Goal: Task Accomplishment & Management: Complete application form

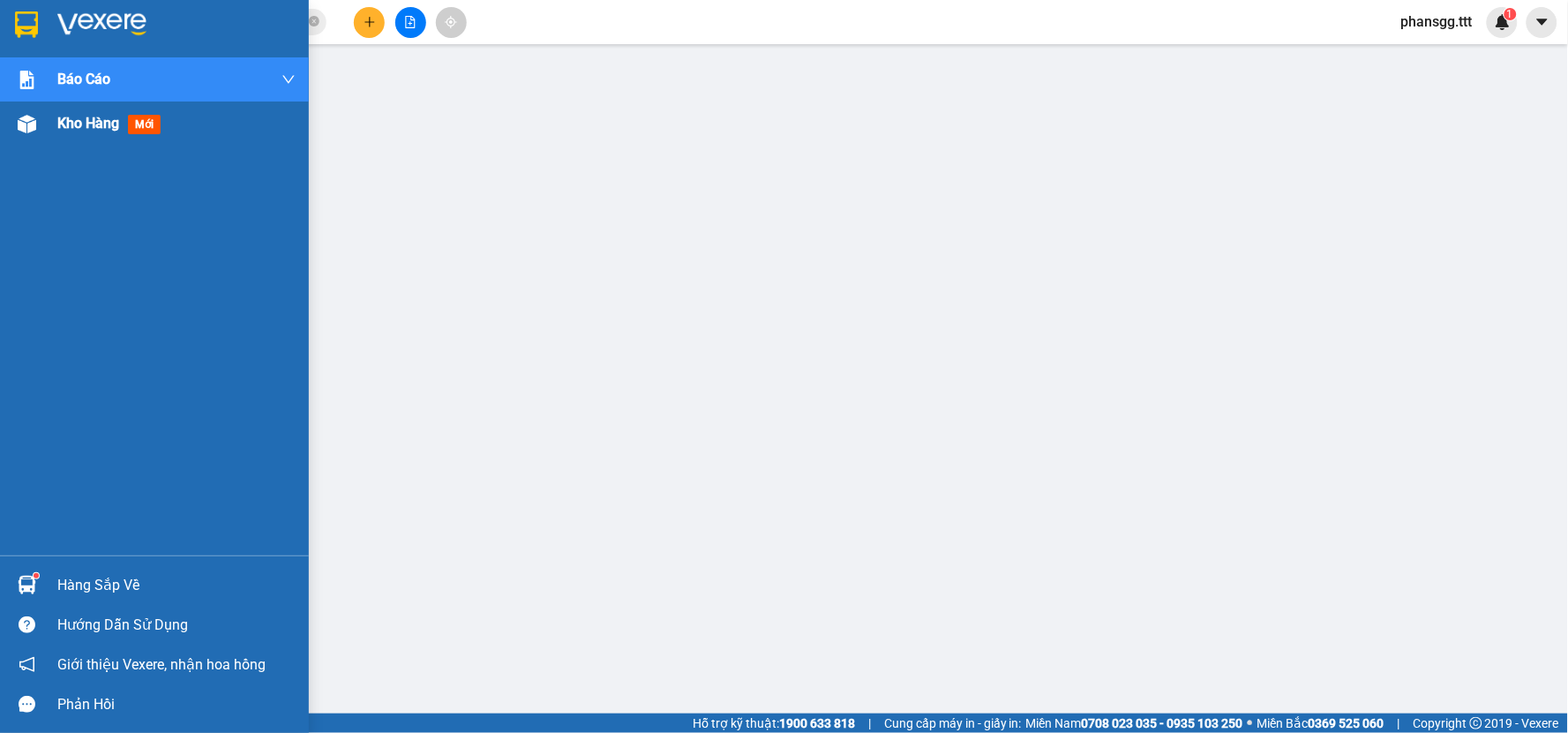
drag, startPoint x: 41, startPoint y: 123, endPoint x: 49, endPoint y: 120, distance: 8.5
click at [41, 123] on div at bounding box center [26, 123] width 31 height 31
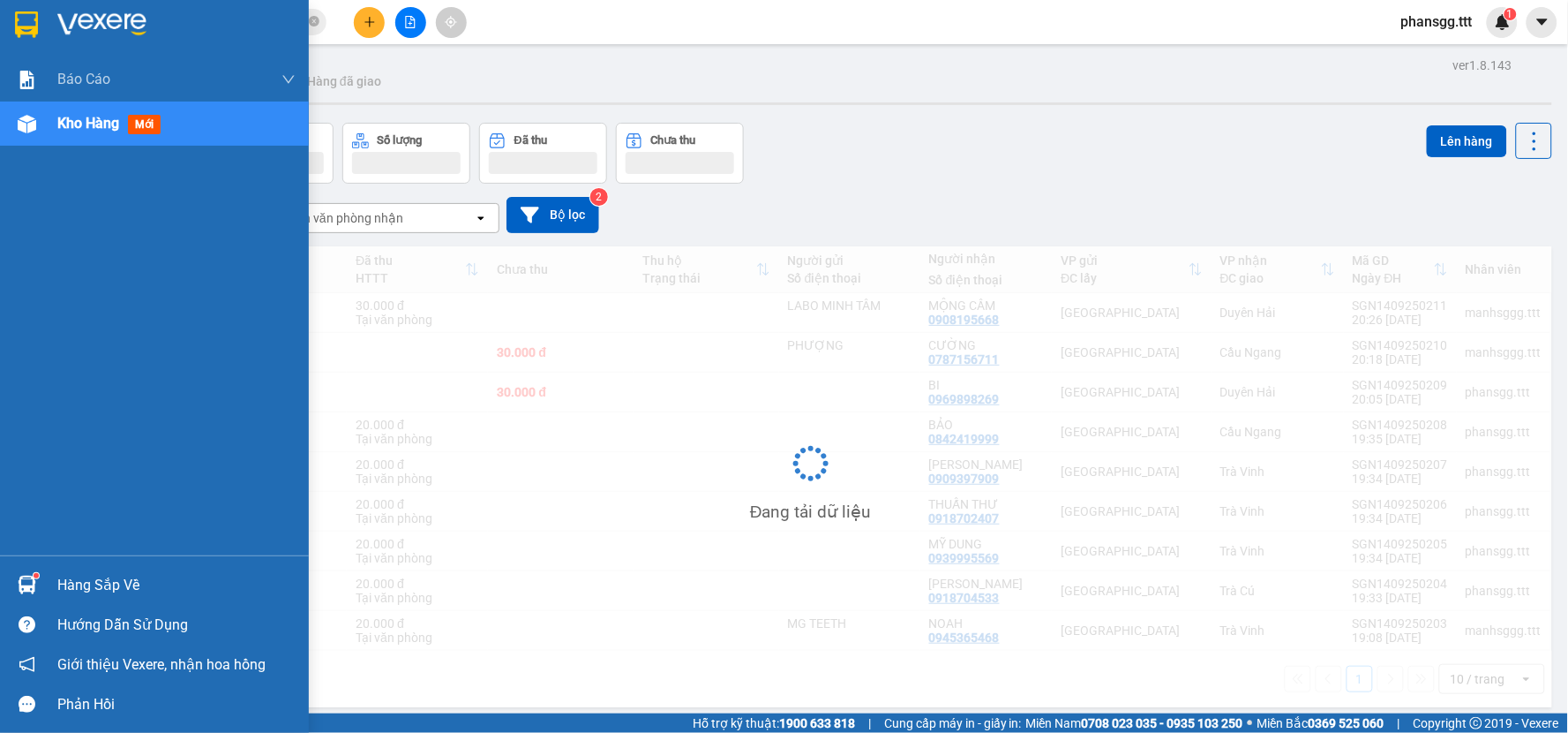
click at [49, 120] on div "Kho hàng mới" at bounding box center [154, 123] width 309 height 45
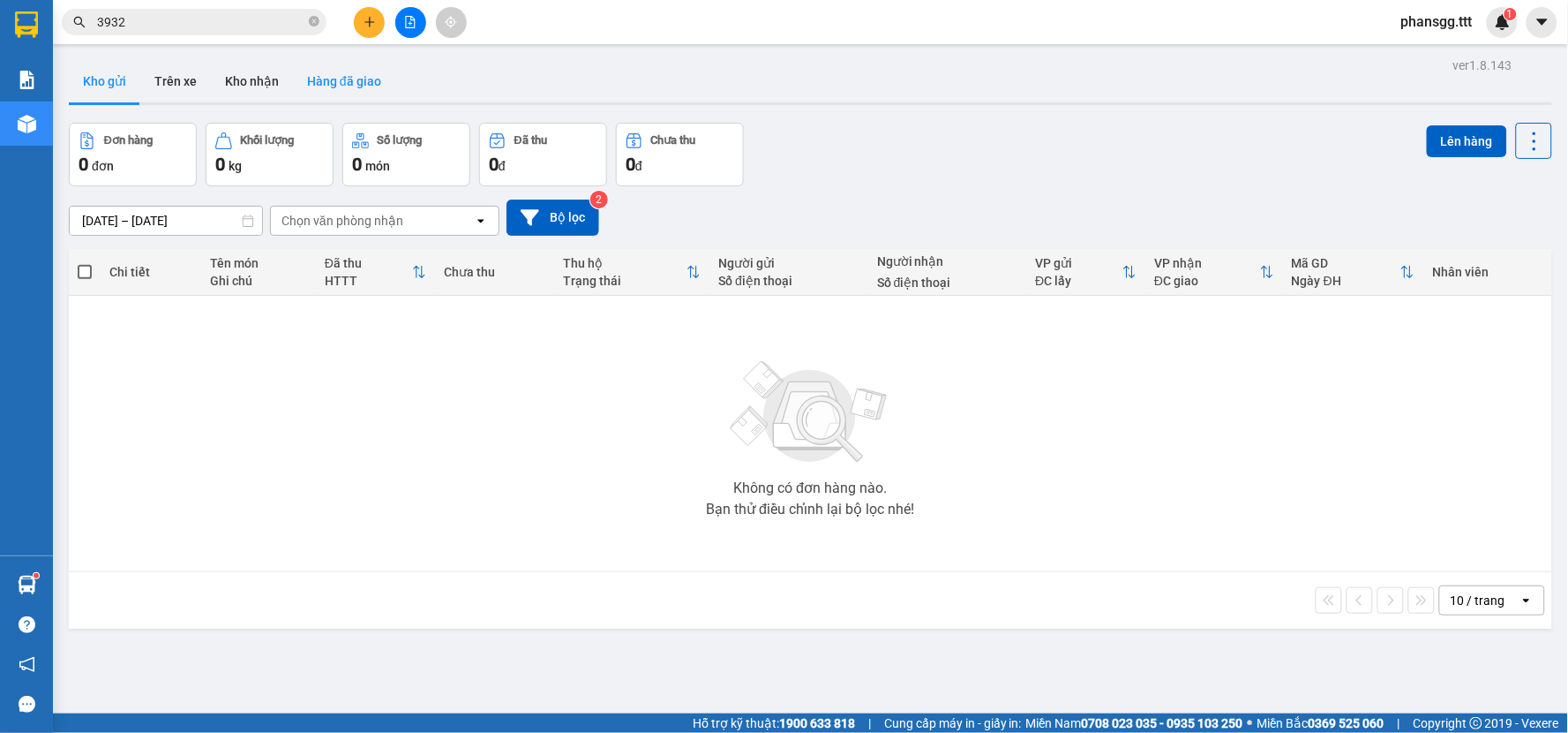
click at [341, 83] on button "Hàng đã giao" at bounding box center [344, 82] width 102 height 43
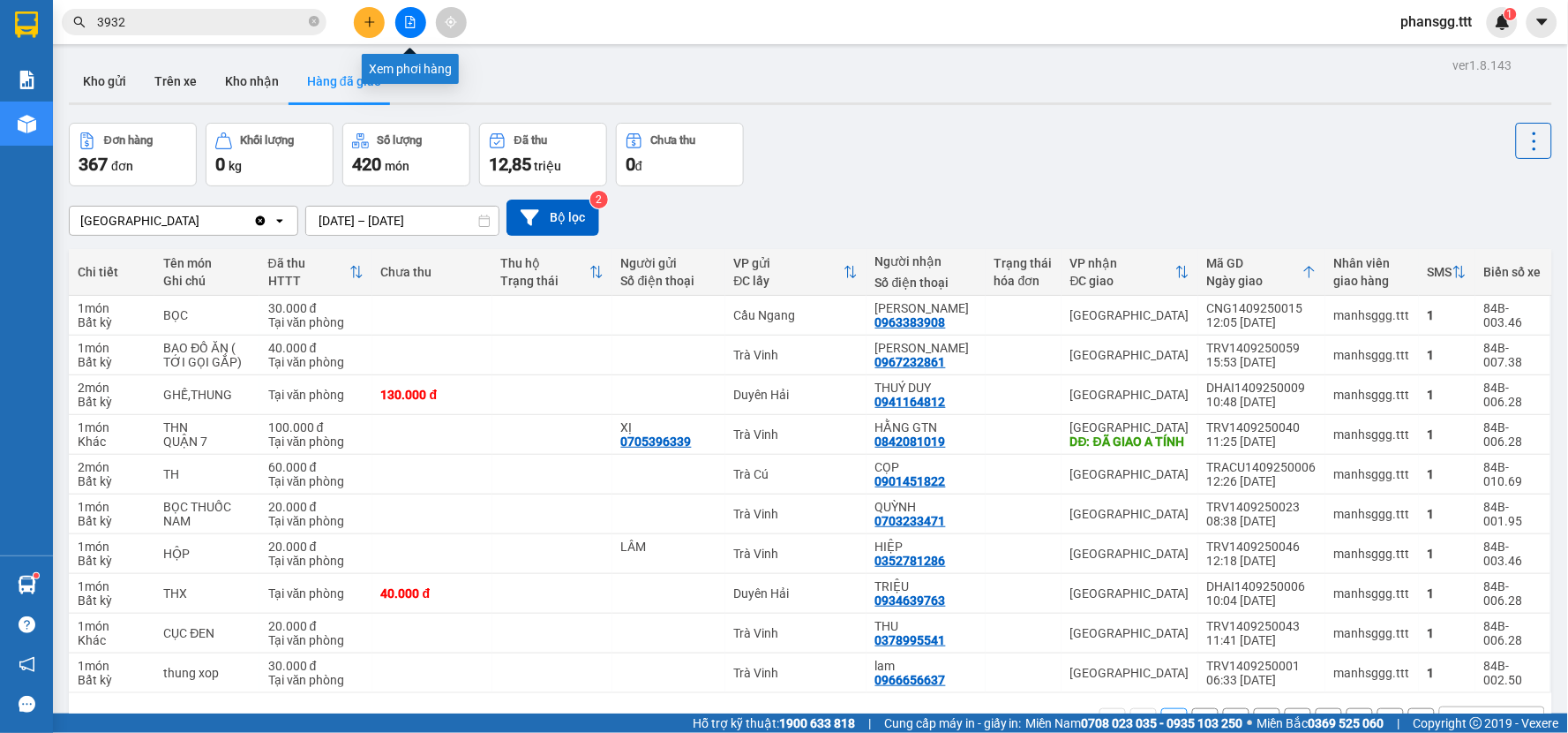
click at [412, 29] on button at bounding box center [410, 22] width 31 height 31
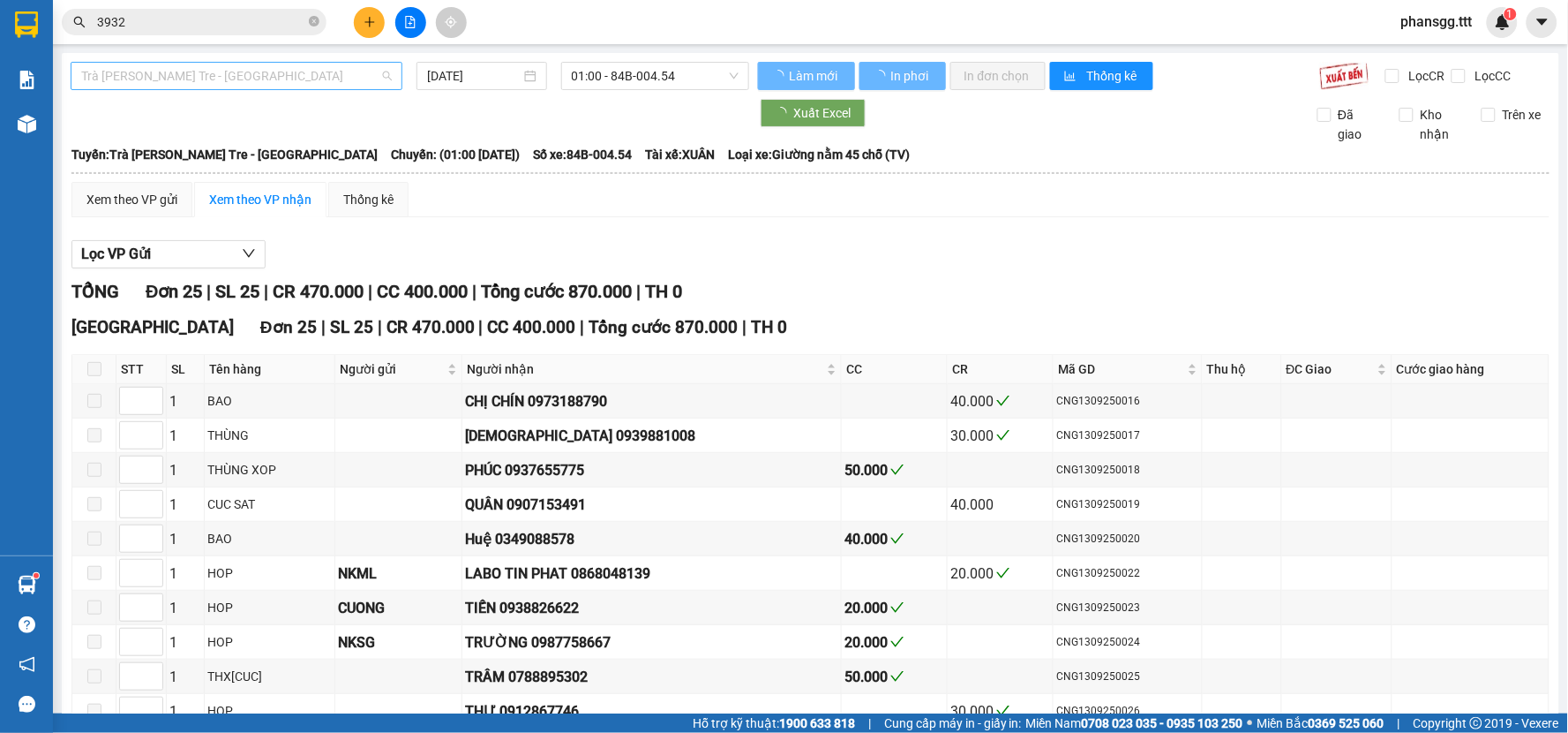
click at [332, 68] on span "Trà Vinh - Bến Tre - Sài Gòn" at bounding box center [236, 76] width 311 height 27
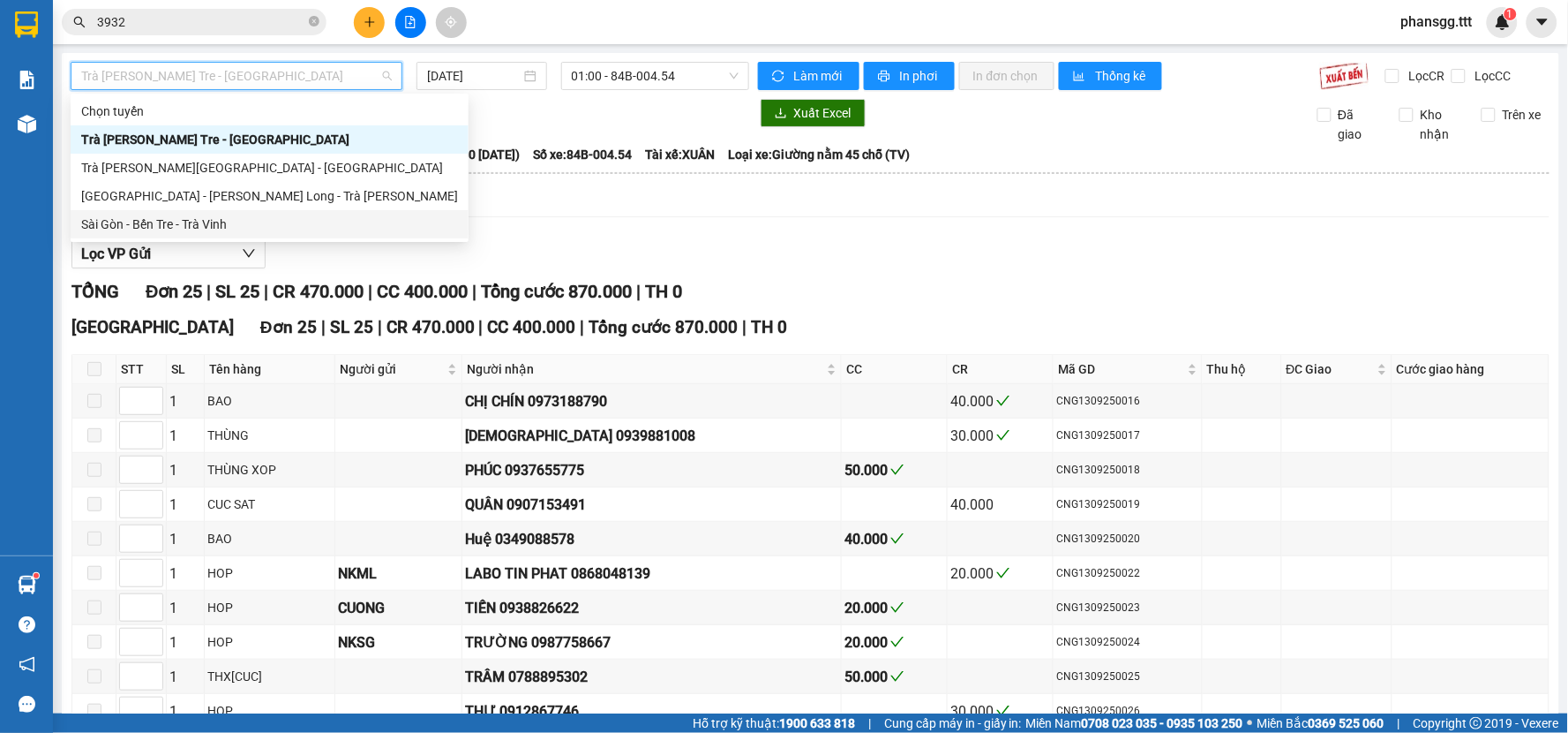
click at [269, 217] on div "Sài Gòn - Bến Tre - Trà Vinh" at bounding box center [270, 224] width 376 height 19
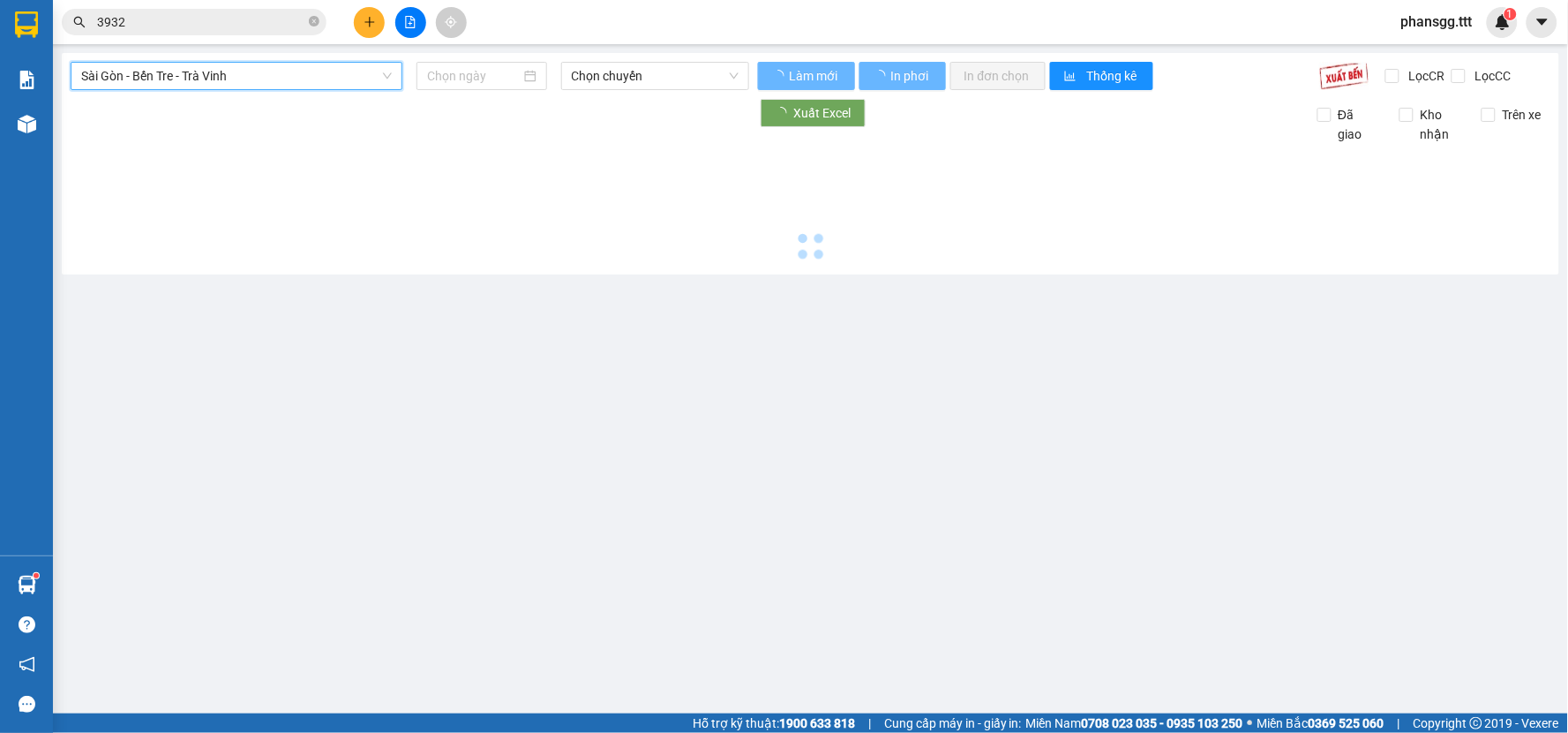
type input "[DATE]"
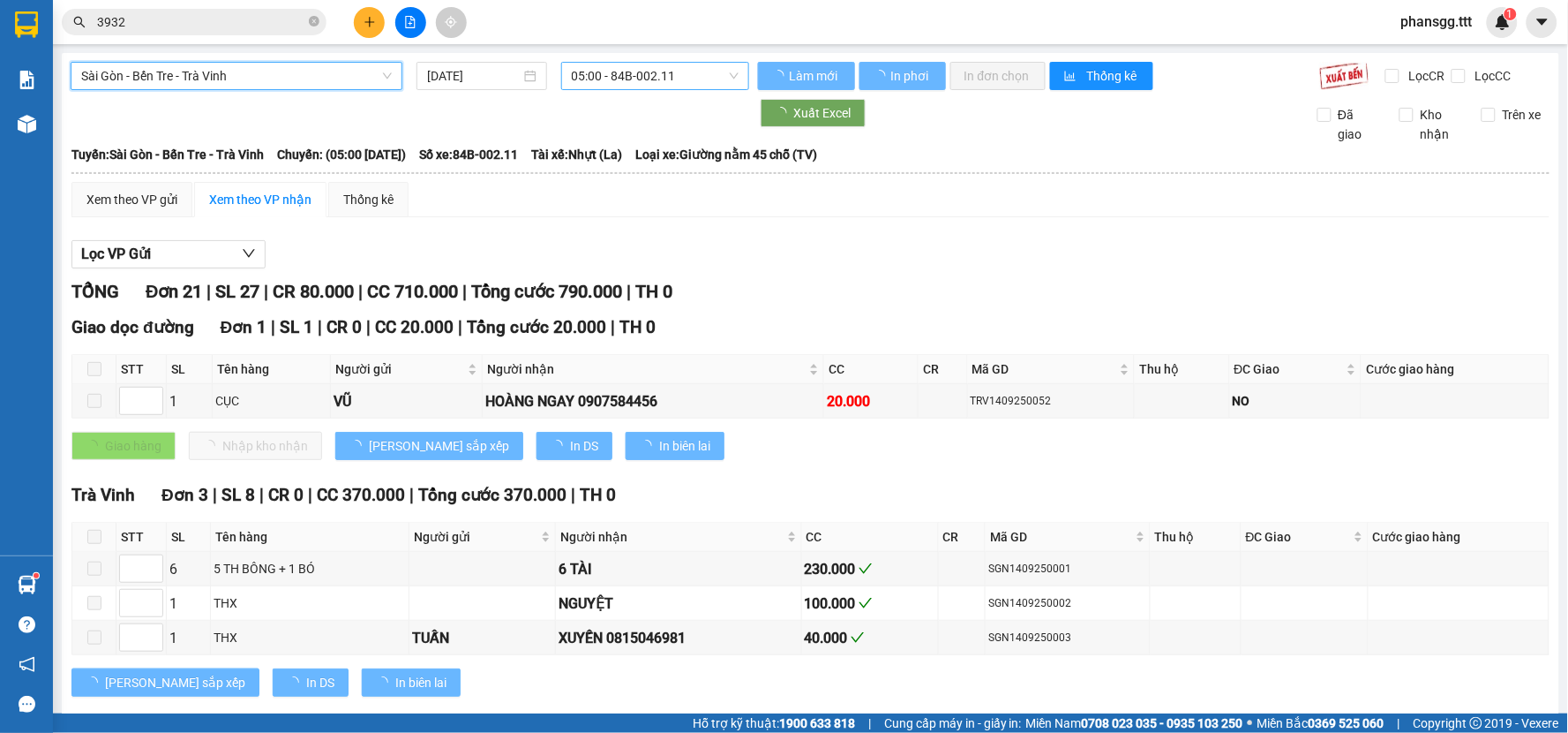
click at [574, 73] on span "05:00 - 84B-002.11" at bounding box center [656, 76] width 167 height 27
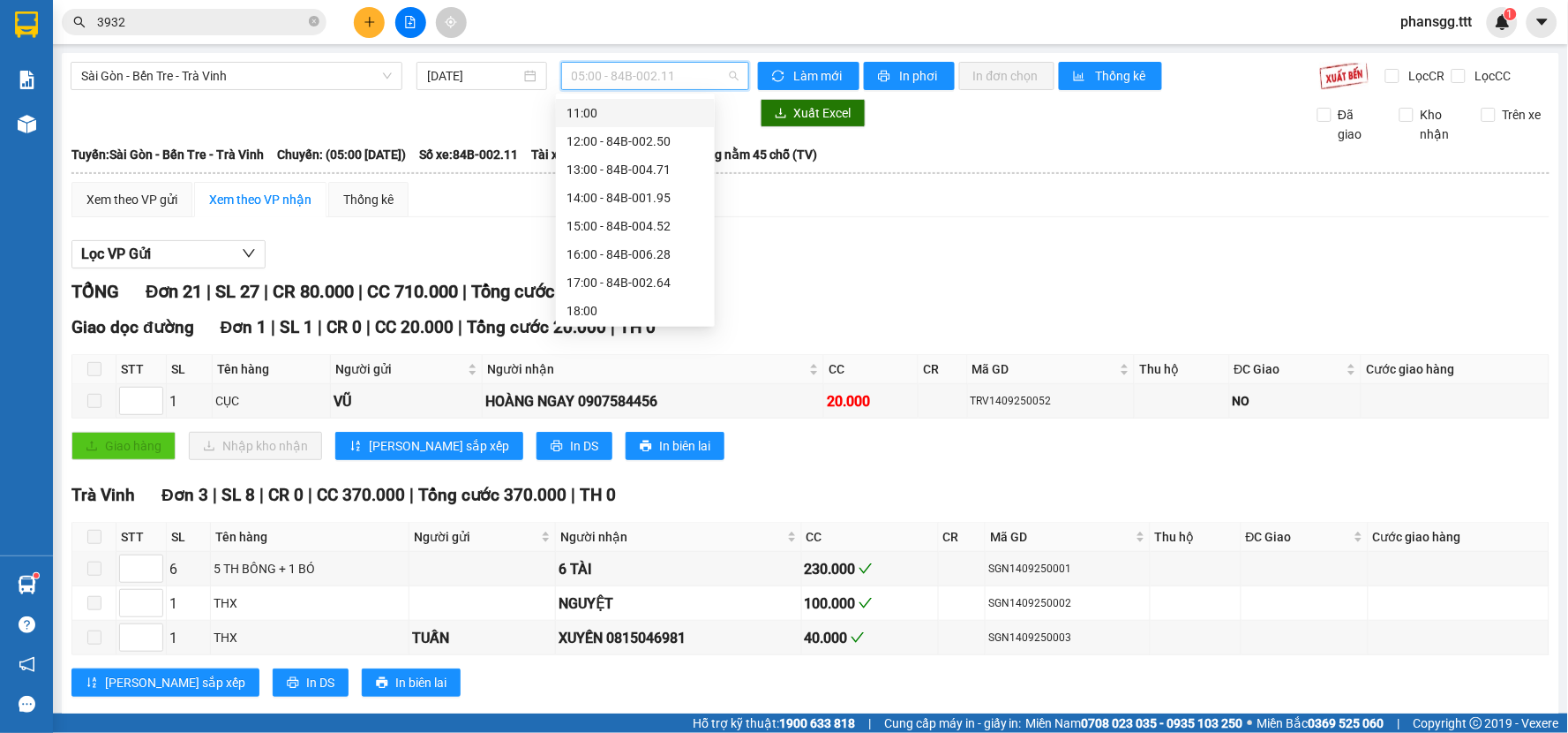
scroll to position [283, 0]
click at [587, 302] on div "22:00 - 84B-010.69" at bounding box center [635, 309] width 137 height 19
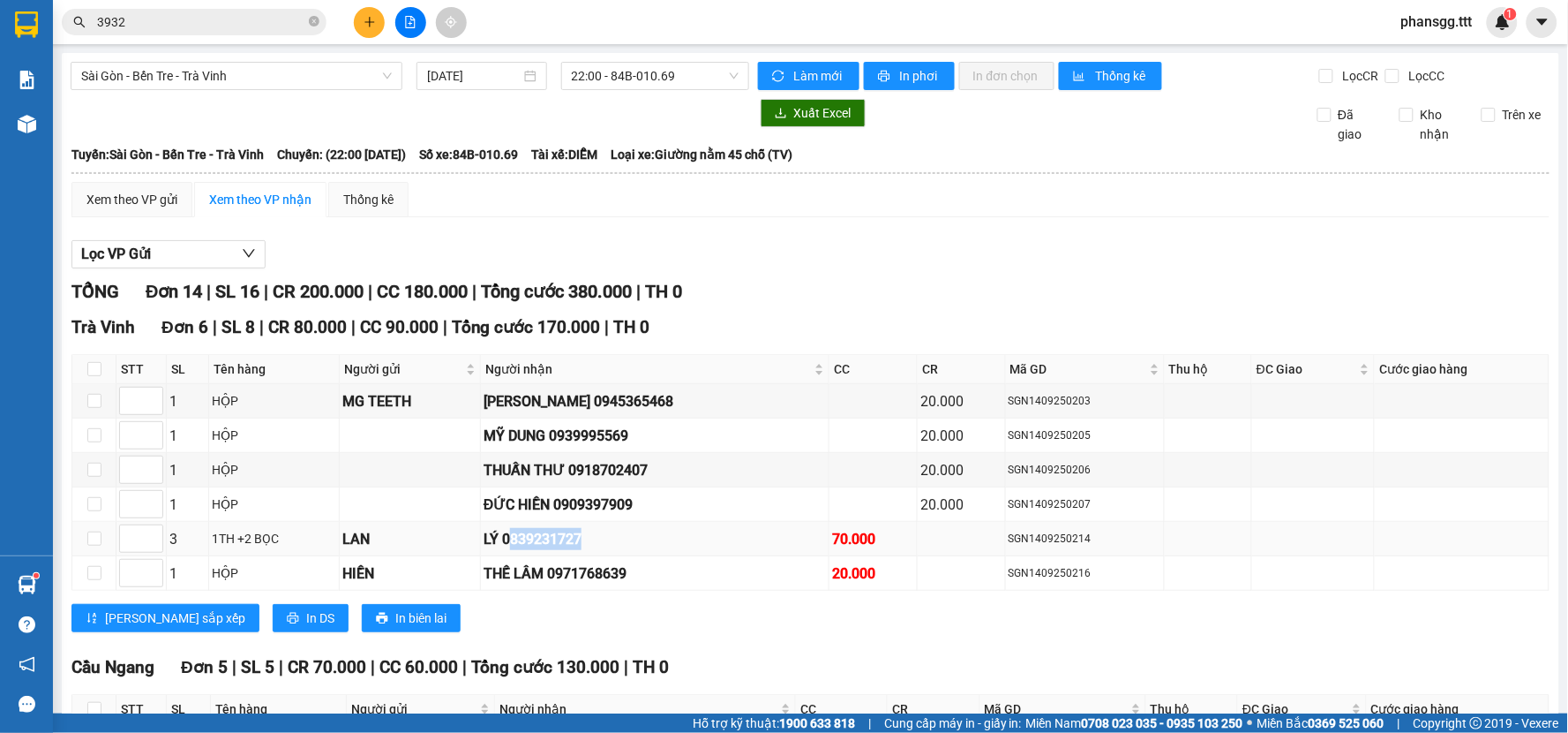
drag, startPoint x: 585, startPoint y: 548, endPoint x: 570, endPoint y: 546, distance: 15.1
click at [618, 549] on div "LÝ 0839231727" at bounding box center [655, 539] width 342 height 22
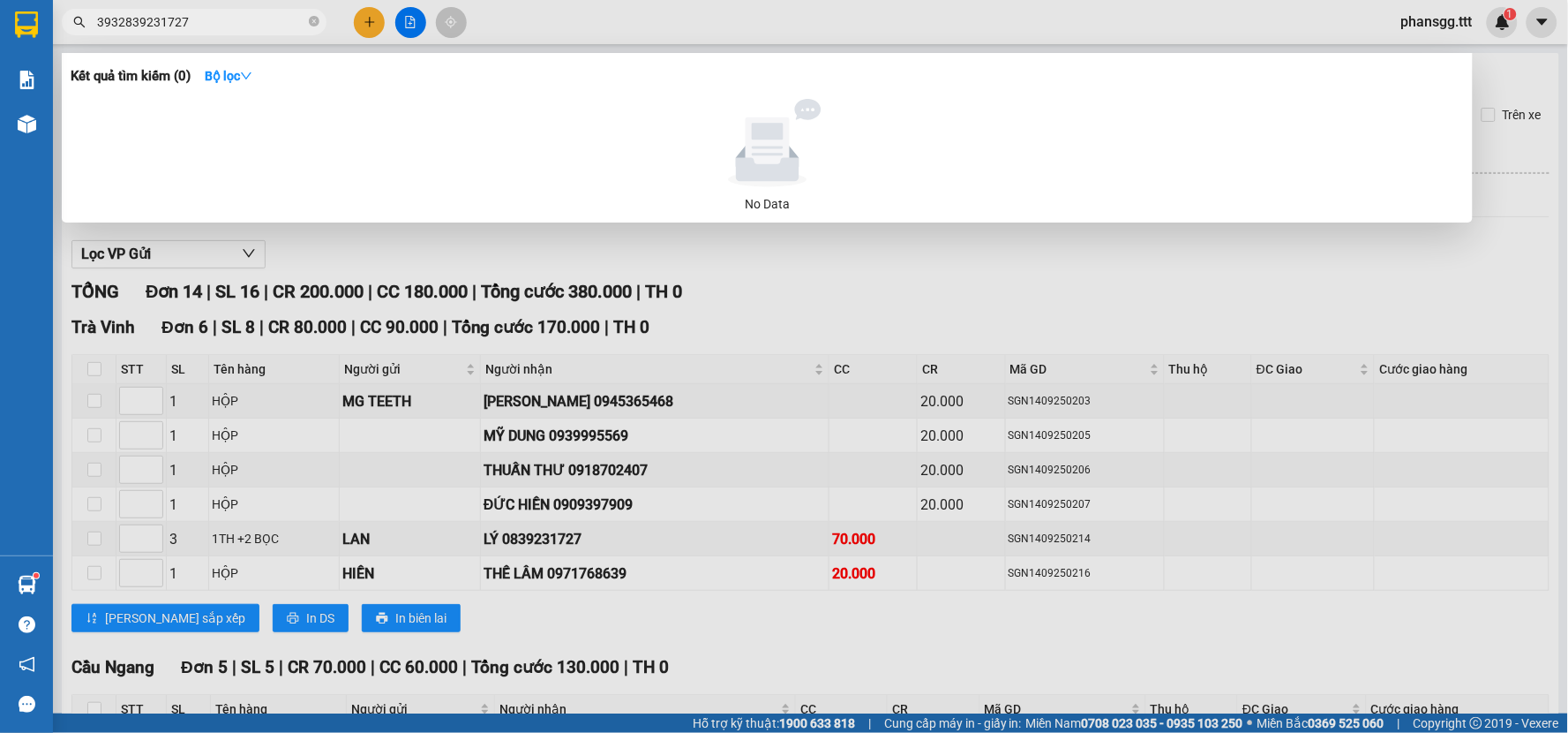
click at [126, 23] on input "3932839231727" at bounding box center [201, 21] width 209 height 19
type input "839231727"
click at [157, 22] on input "839231727" at bounding box center [201, 21] width 209 height 19
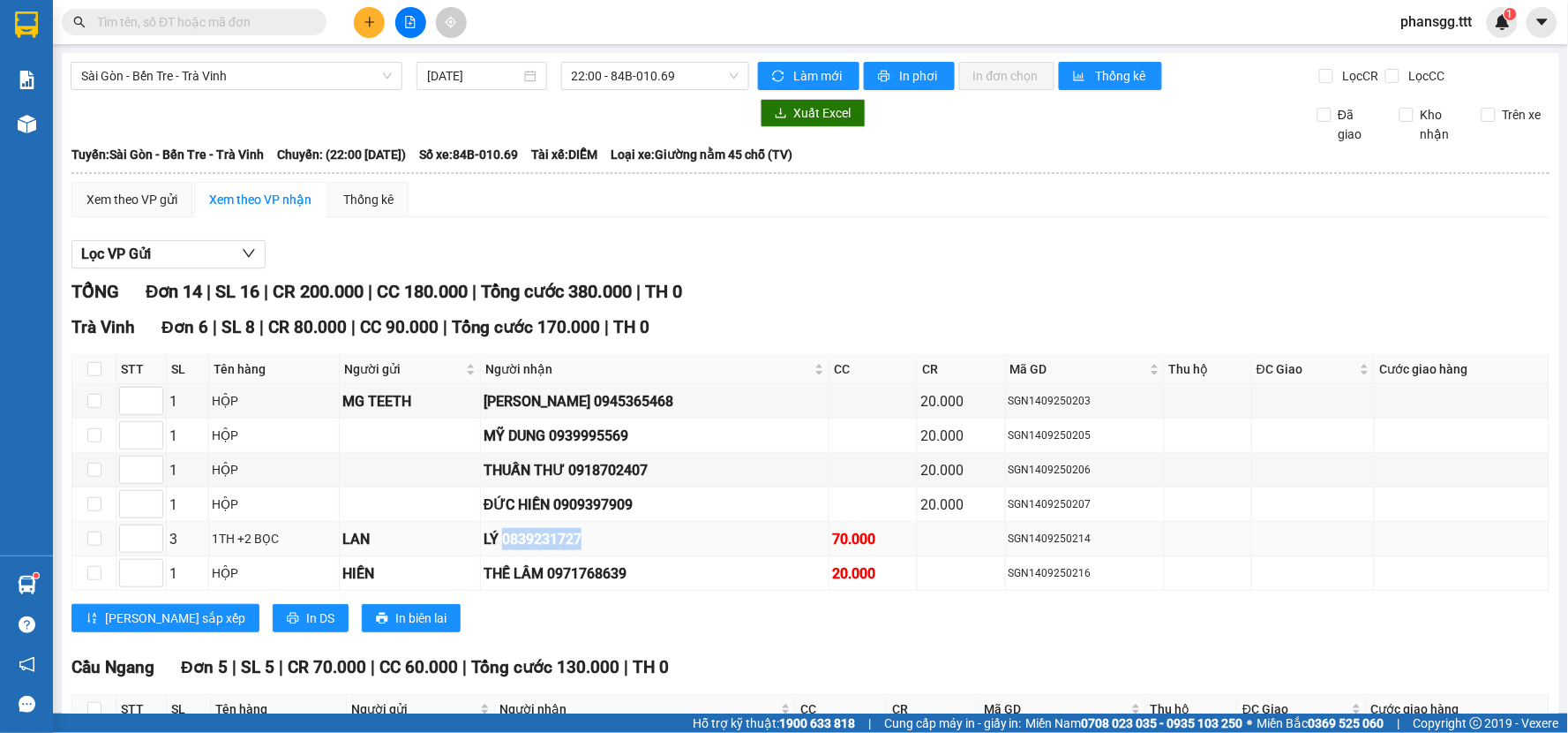
drag, startPoint x: 509, startPoint y: 543, endPoint x: 611, endPoint y: 551, distance: 102.3
click at [611, 550] on div "LÝ 0839231727" at bounding box center [655, 539] width 342 height 22
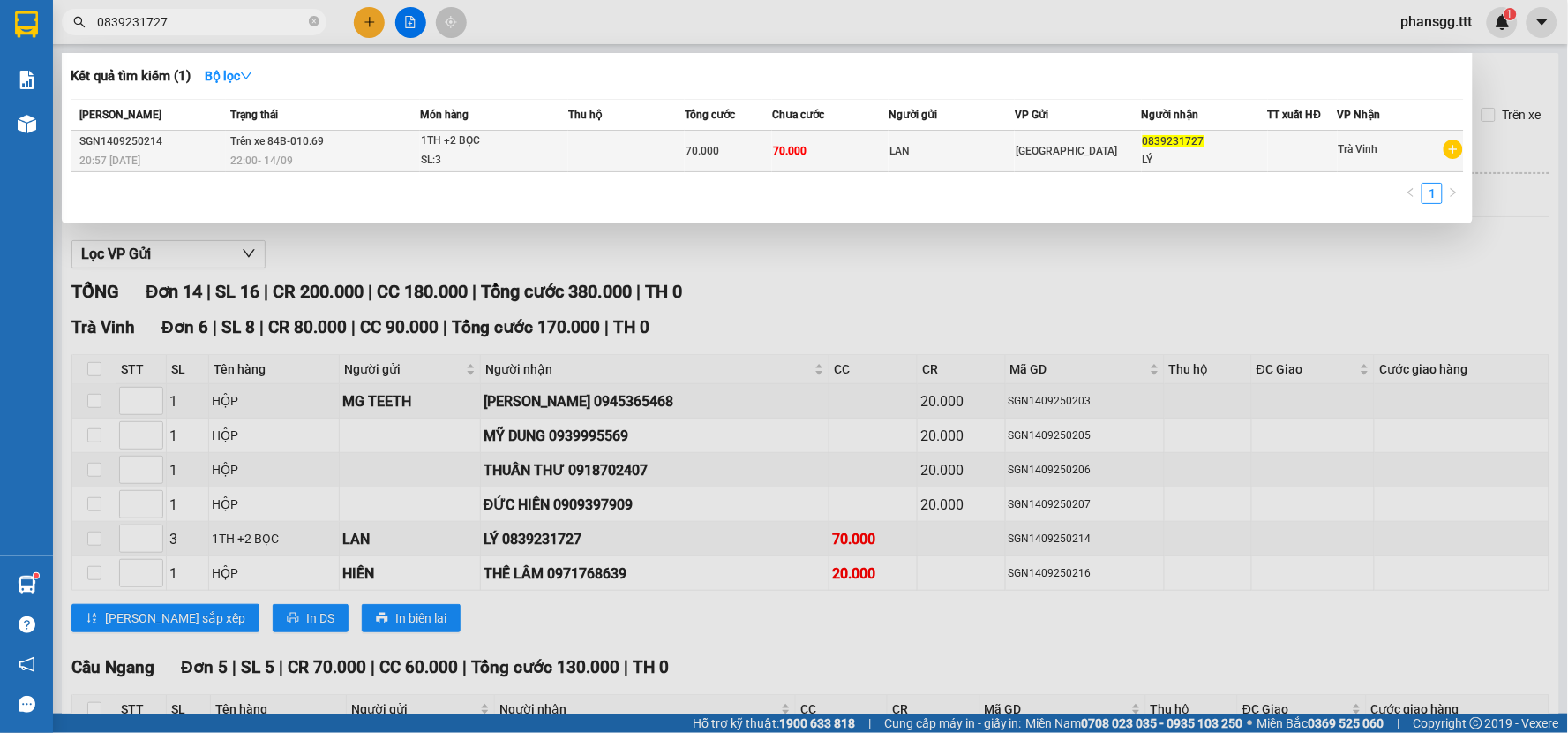
type input "0839231727"
click at [347, 156] on div "22:00 - 14/09" at bounding box center [325, 161] width 189 height 19
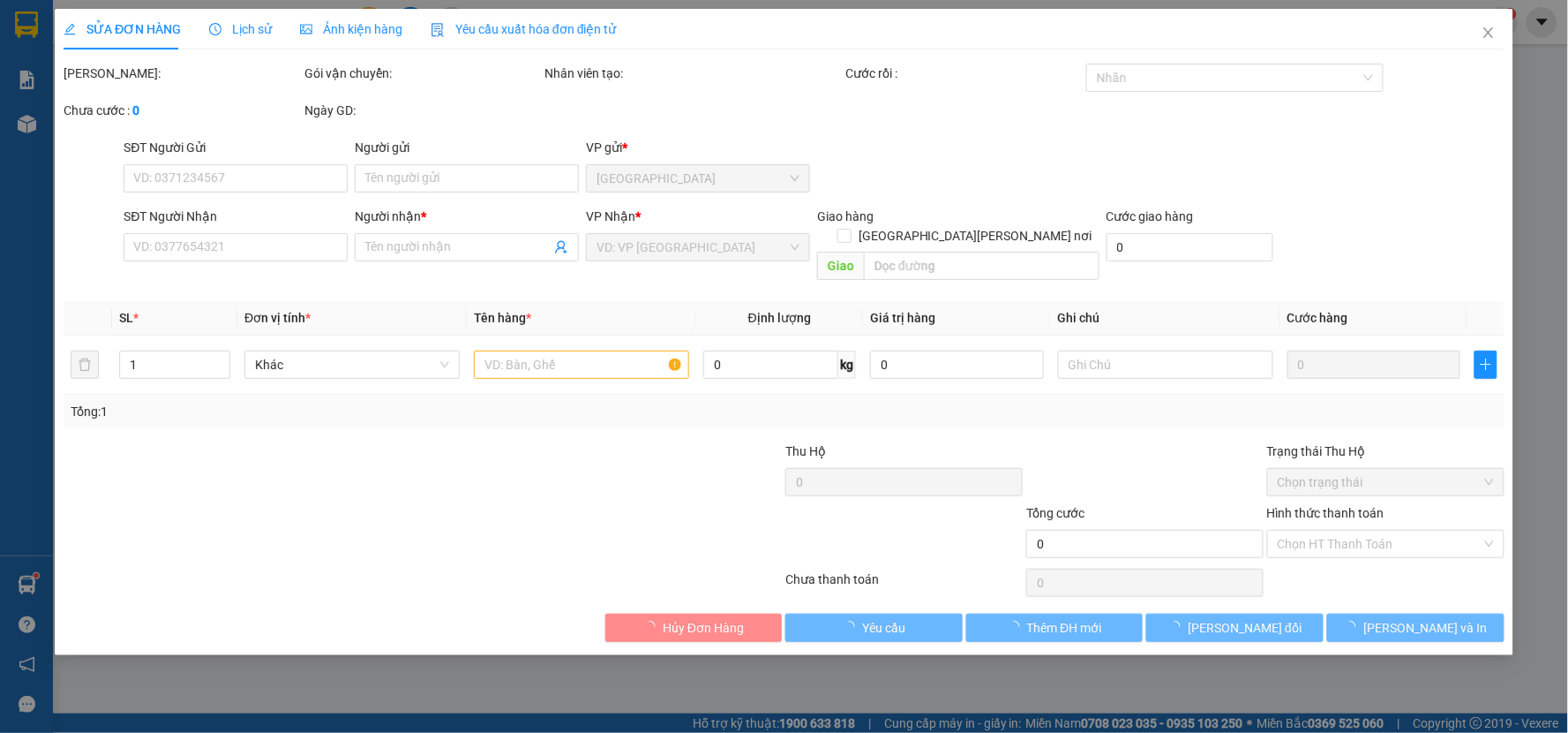
type input "LAN"
type input "0839231727"
type input "LÝ"
type input "70.000"
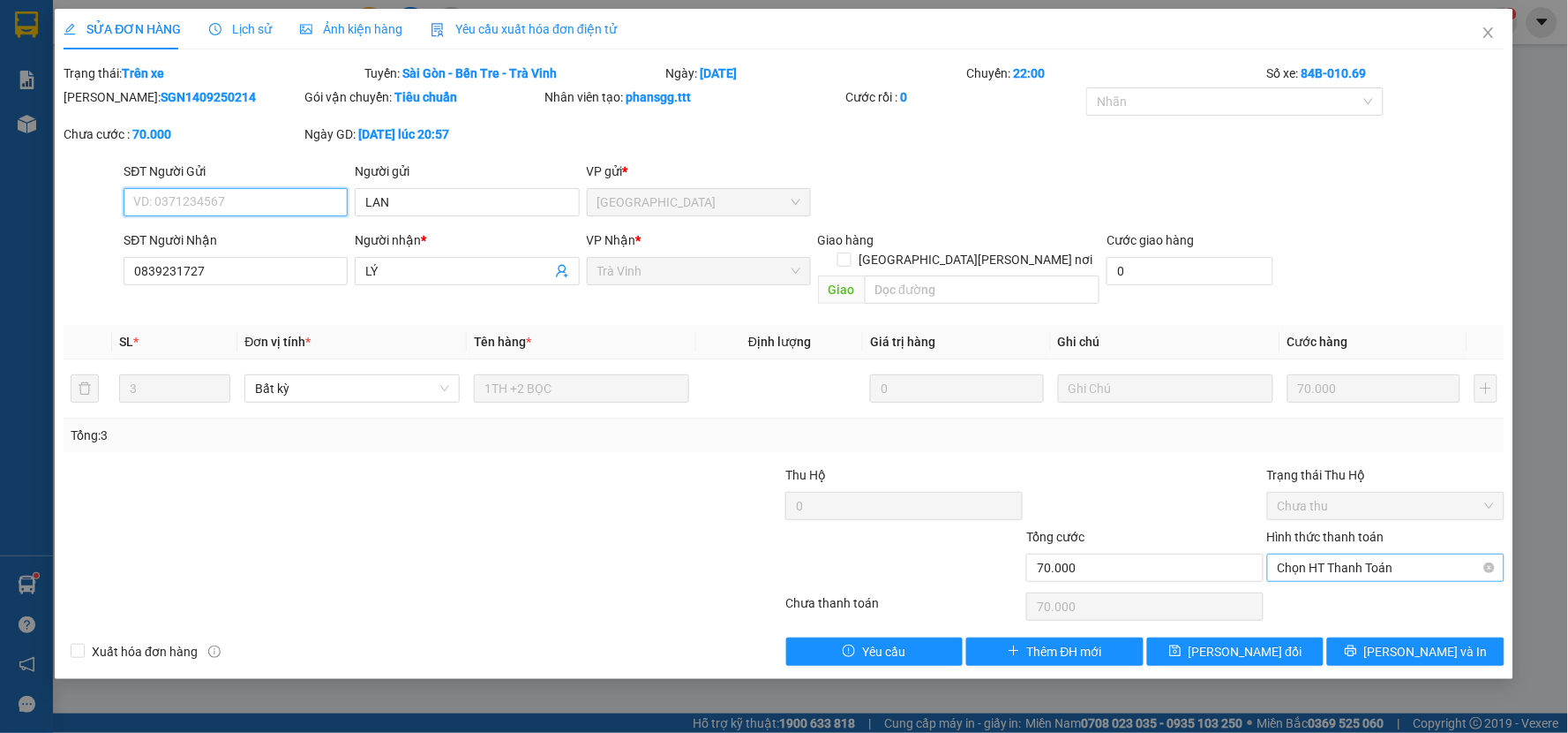
click at [1299, 555] on span "Chọn HT Thanh Toán" at bounding box center [1385, 568] width 216 height 27
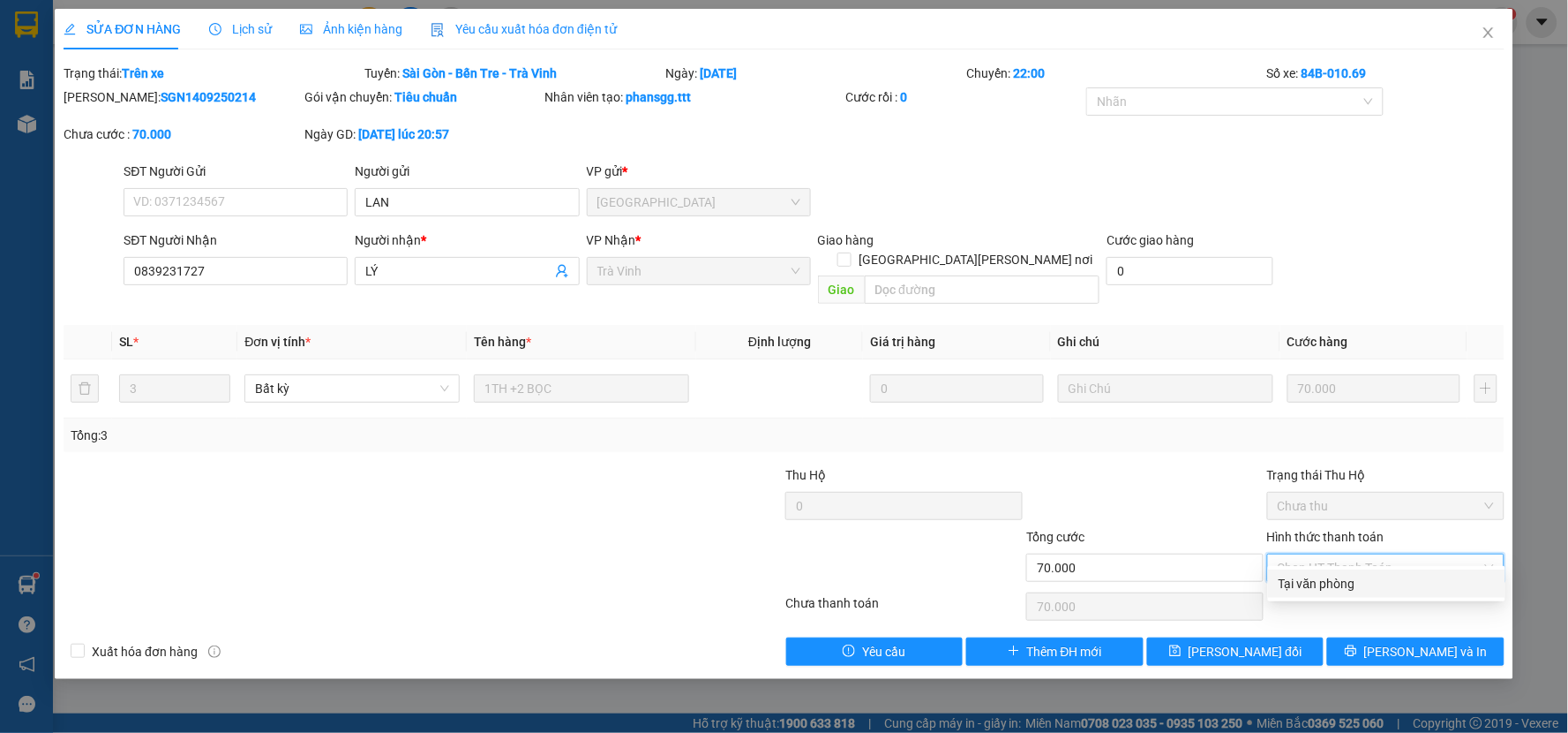
click at [1307, 585] on div "Tại văn phòng" at bounding box center [1386, 584] width 216 height 19
type input "0"
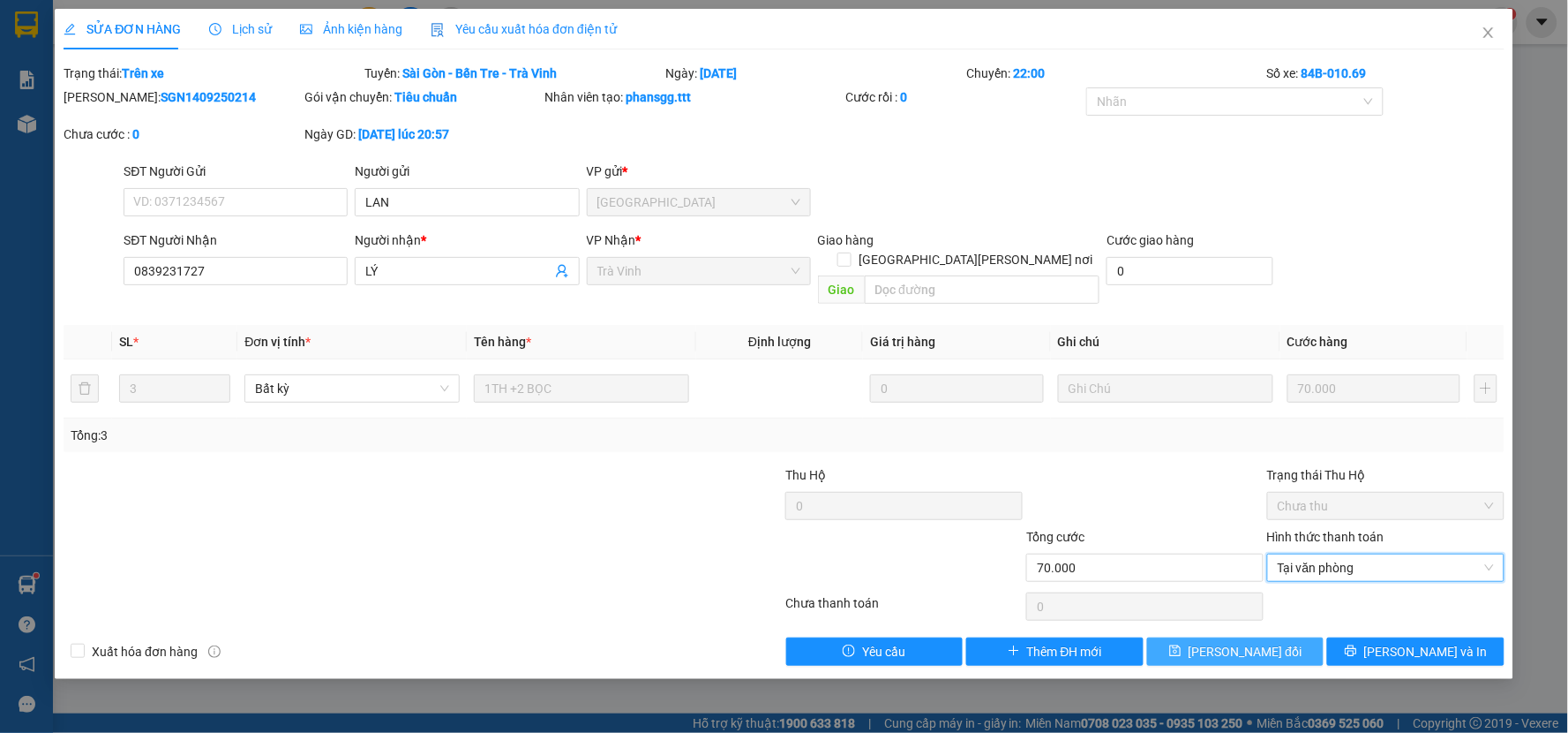
click at [1237, 642] on span "Lưu thay đổi" at bounding box center [1245, 651] width 114 height 19
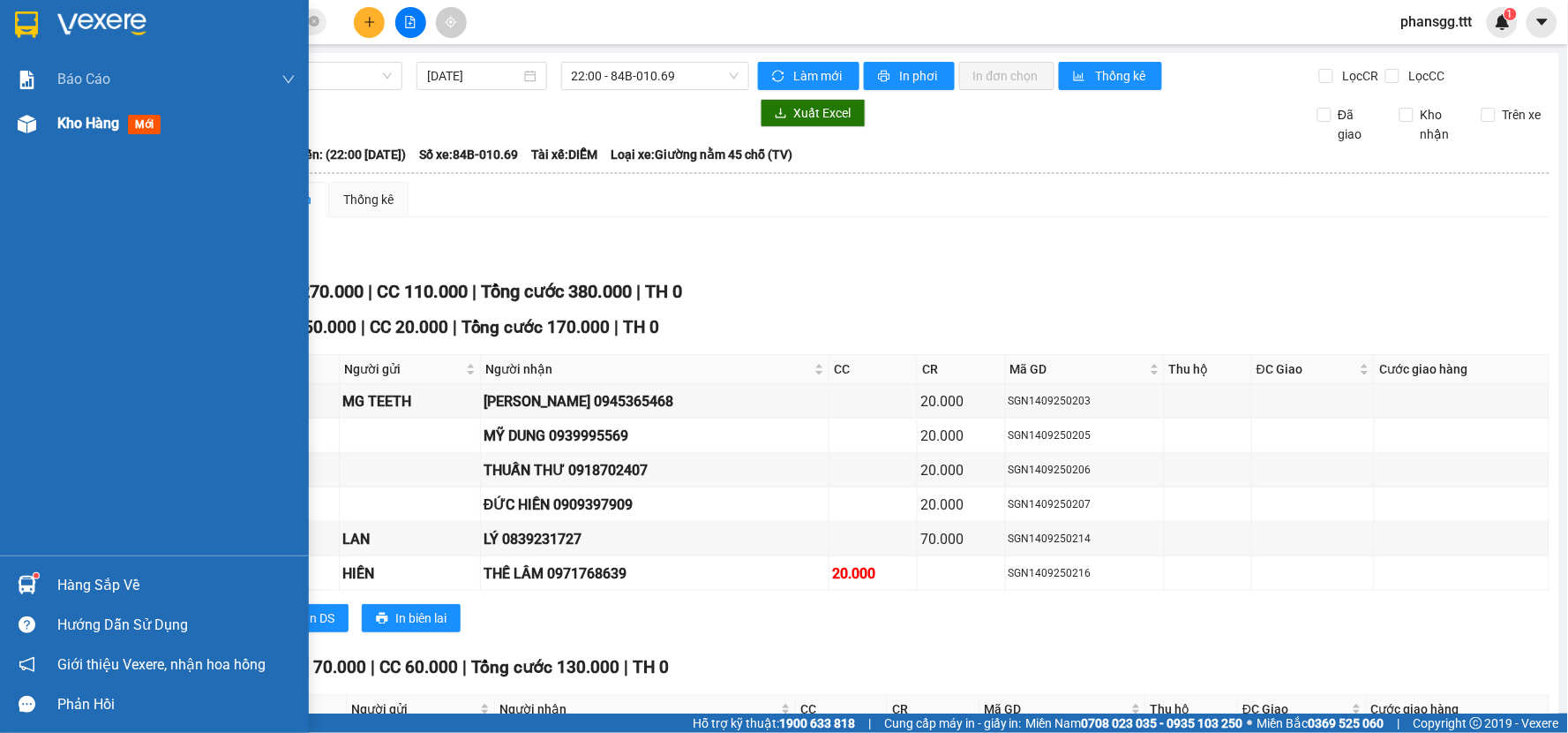
click at [95, 116] on span "Kho hàng" at bounding box center [88, 123] width 62 height 17
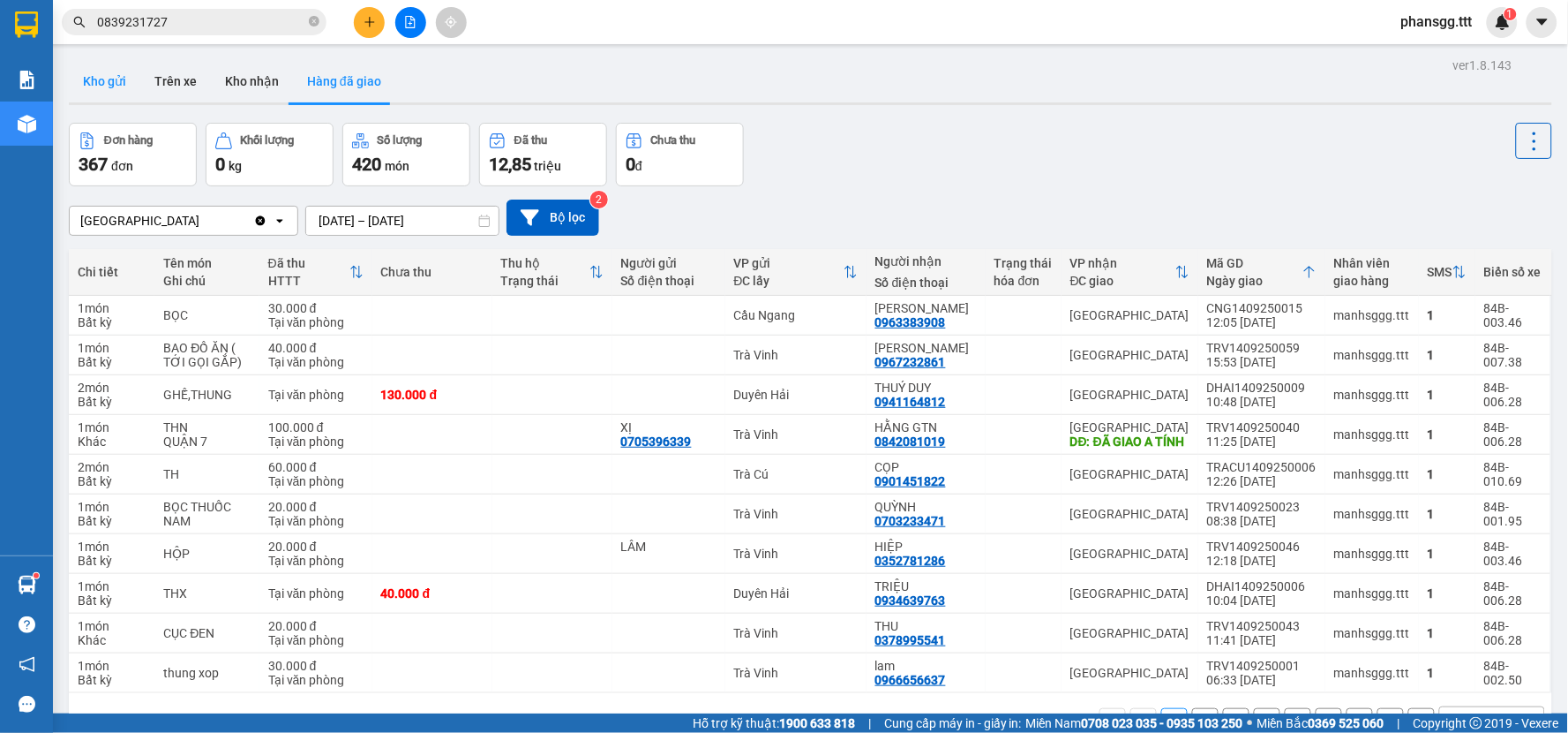
click at [102, 71] on button "Kho gửi" at bounding box center [104, 82] width 71 height 43
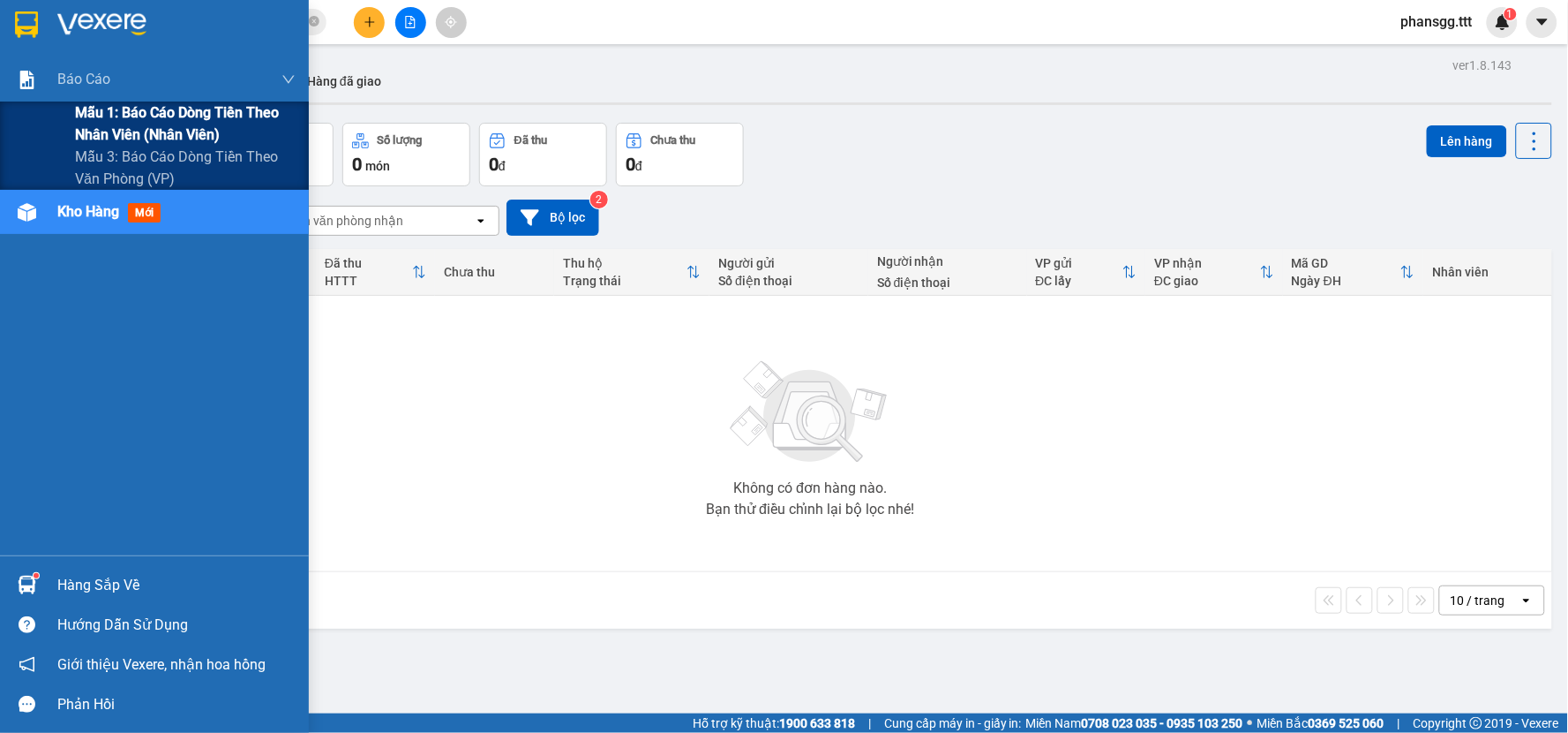
drag, startPoint x: 43, startPoint y: 76, endPoint x: 57, endPoint y: 102, distance: 29.5
click at [42, 76] on div "Báo cáo" at bounding box center [154, 80] width 309 height 45
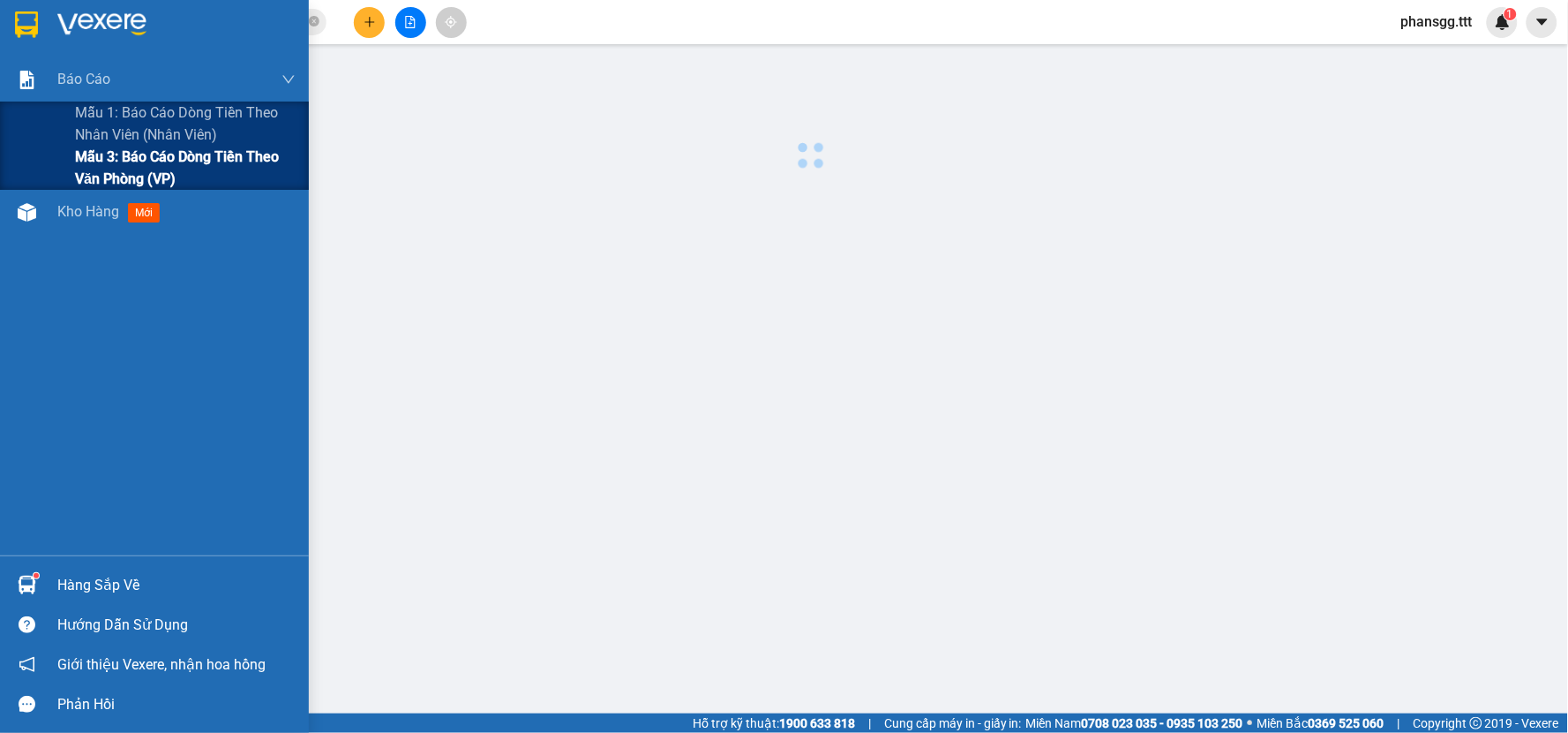
click at [89, 168] on span "Mẫu 3: Báo cáo dòng tiền theo văn phòng (VP)" at bounding box center [185, 168] width 221 height 45
